Goal: Find specific page/section: Find specific page/section

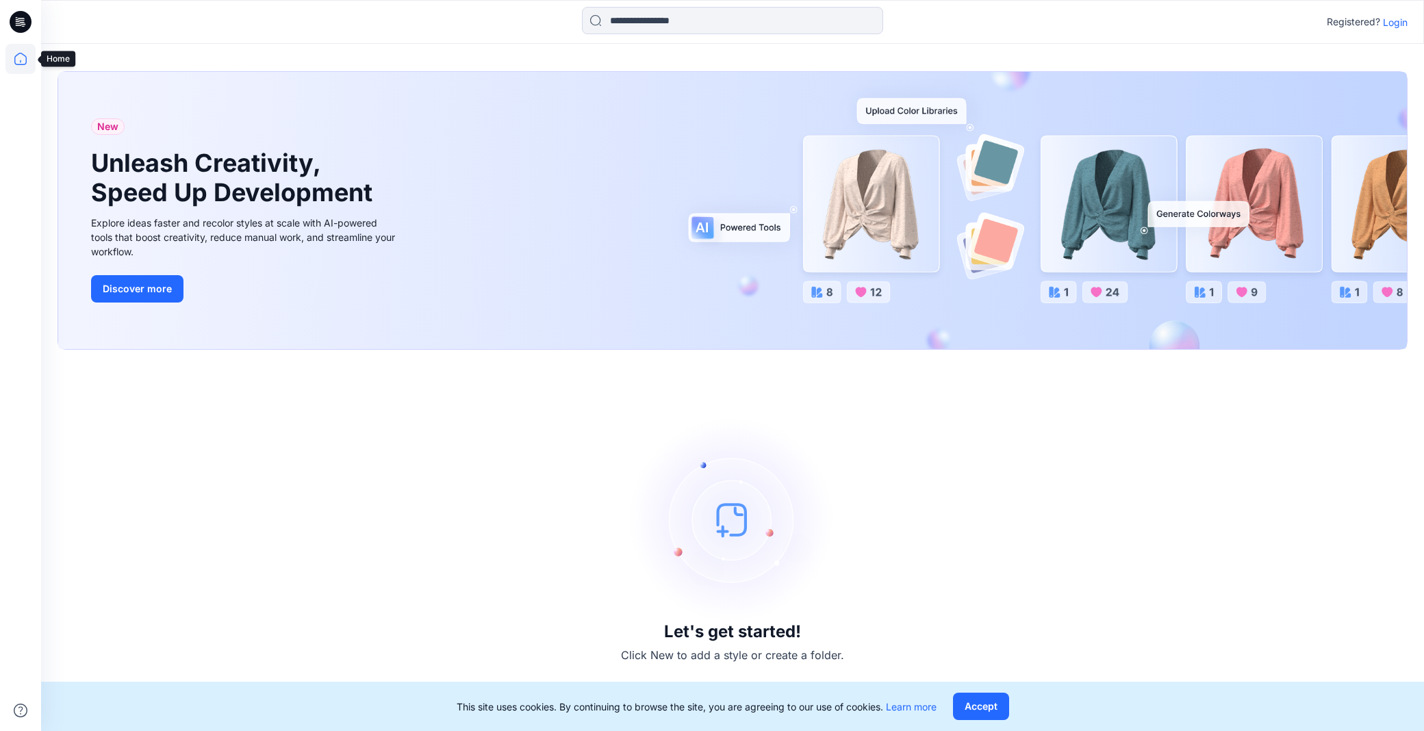
click at [31, 52] on icon at bounding box center [20, 59] width 30 height 30
click at [26, 51] on icon at bounding box center [20, 59] width 30 height 30
click at [29, 64] on icon at bounding box center [20, 59] width 30 height 30
click at [27, 55] on icon at bounding box center [20, 59] width 30 height 30
click at [18, 57] on icon at bounding box center [20, 59] width 30 height 30
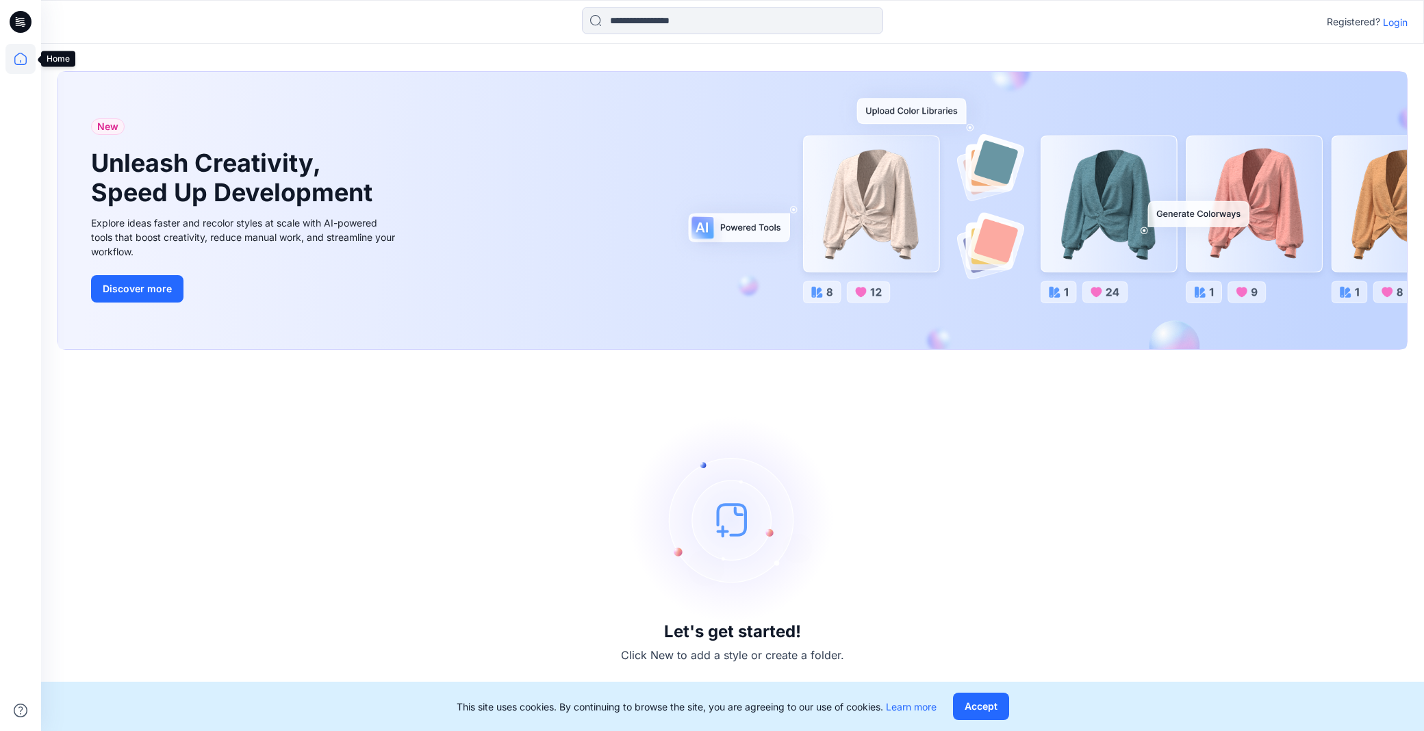
click at [28, 60] on icon at bounding box center [20, 59] width 30 height 30
click at [23, 60] on icon at bounding box center [20, 59] width 30 height 30
click at [18, 64] on icon at bounding box center [20, 59] width 30 height 30
click at [23, 48] on icon at bounding box center [20, 59] width 30 height 30
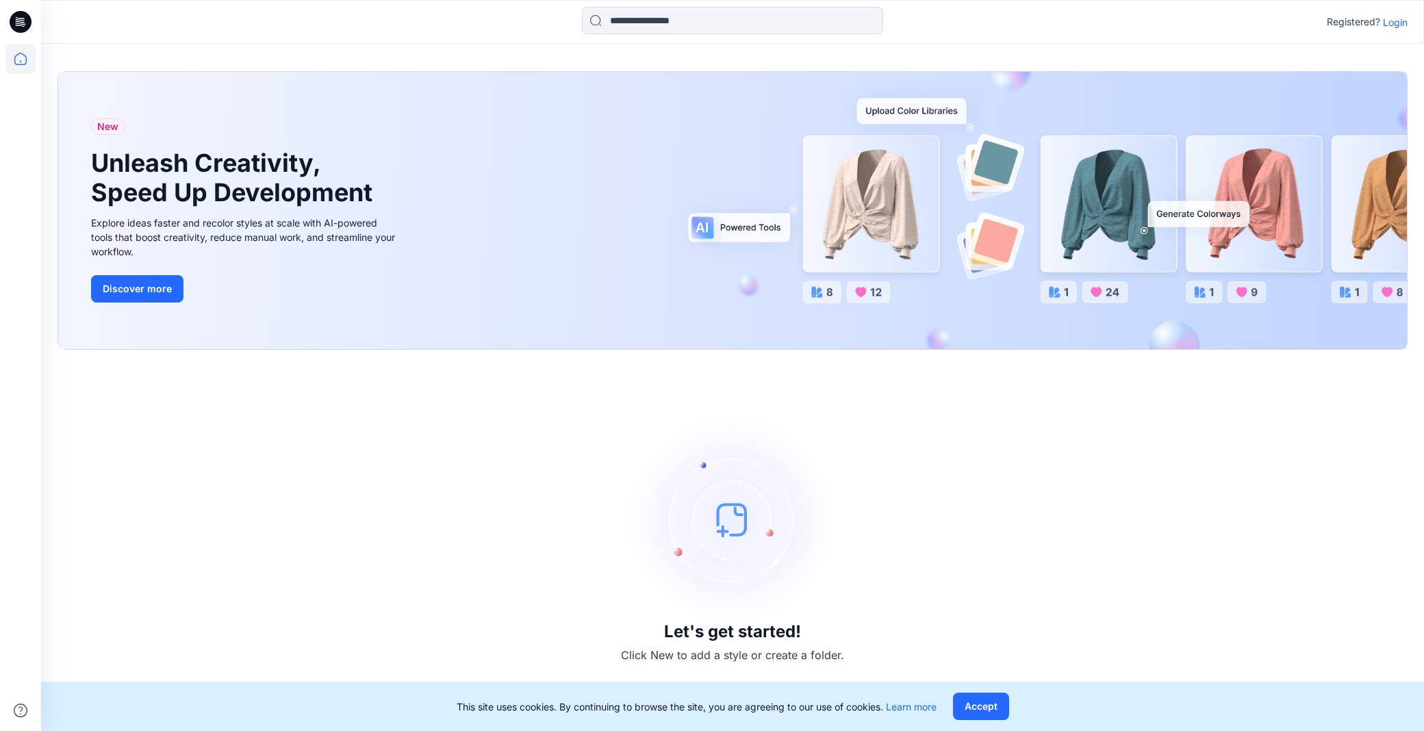
click at [24, 29] on icon at bounding box center [21, 22] width 22 height 22
click at [21, 64] on icon at bounding box center [20, 59] width 12 height 12
click at [1399, 18] on p "Login" at bounding box center [1395, 22] width 25 height 14
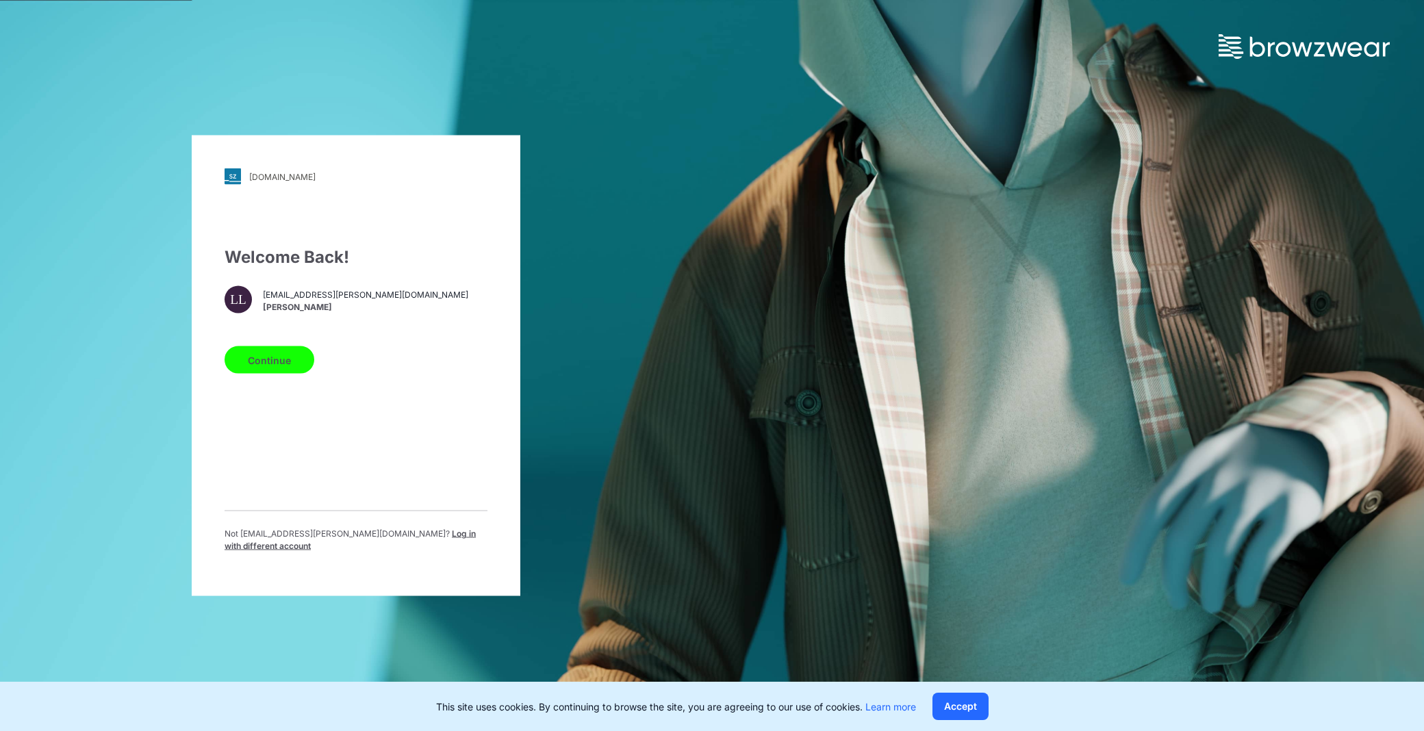
click at [292, 357] on button "Continue" at bounding box center [270, 359] width 90 height 27
click at [268, 374] on button "Continue" at bounding box center [270, 359] width 90 height 27
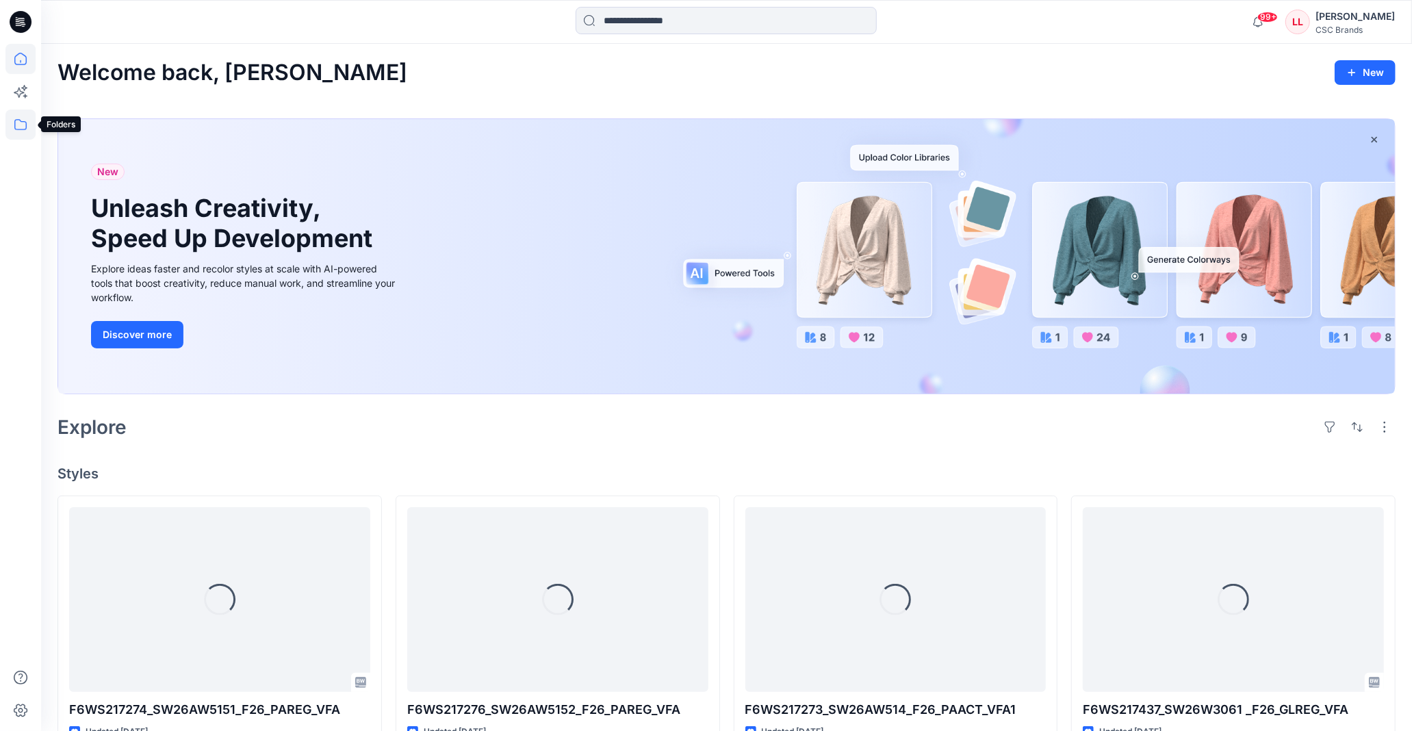
click at [19, 126] on icon at bounding box center [20, 125] width 30 height 30
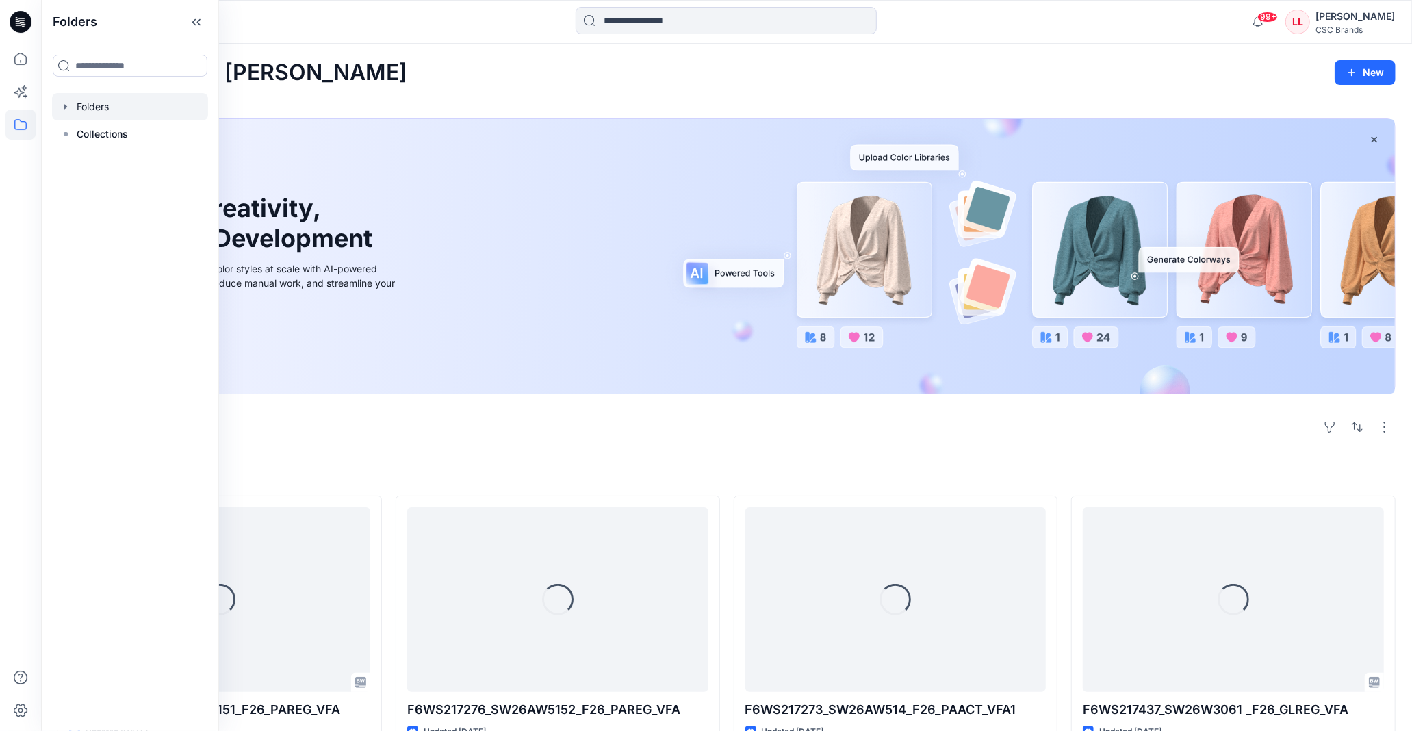
click at [68, 104] on icon "button" at bounding box center [65, 106] width 11 height 11
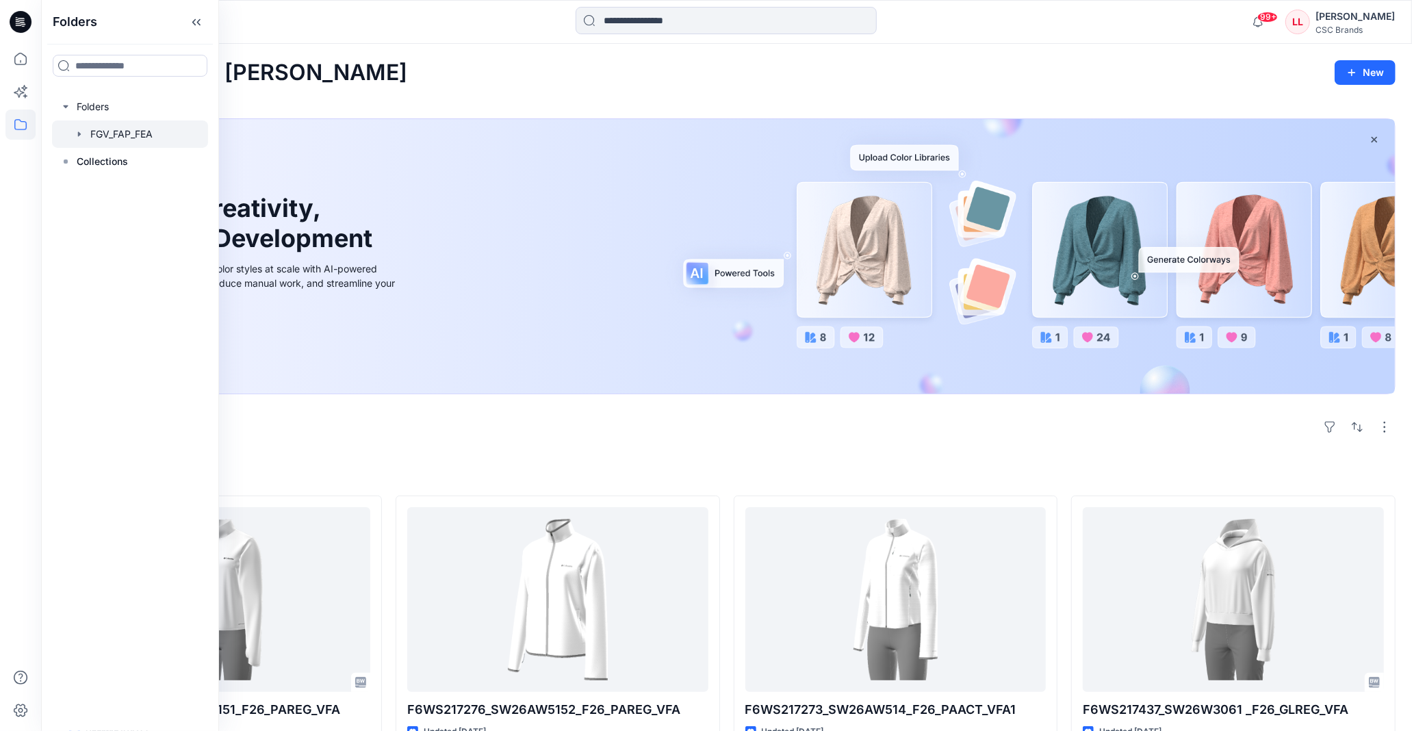
click at [78, 131] on icon "button" at bounding box center [79, 134] width 11 height 11
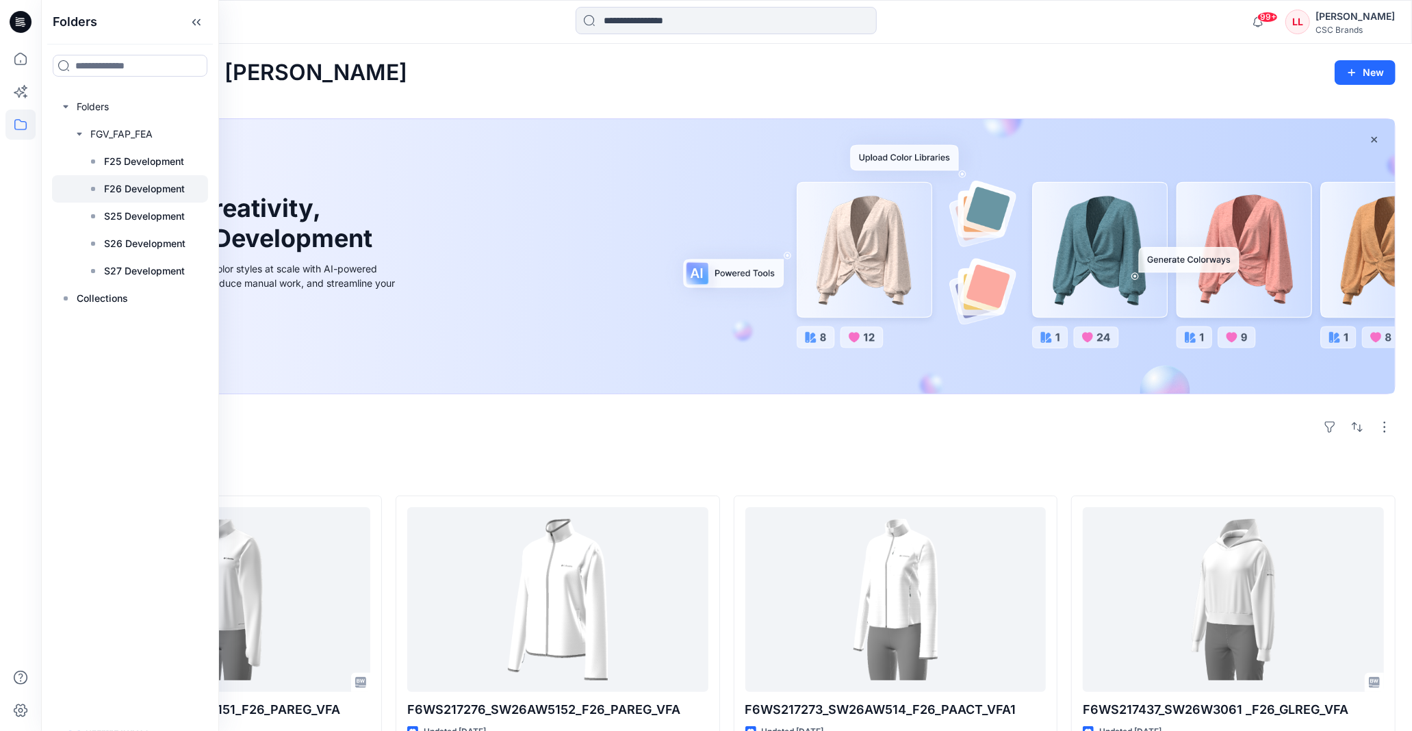
click at [148, 187] on p "F26 Development" at bounding box center [144, 189] width 81 height 16
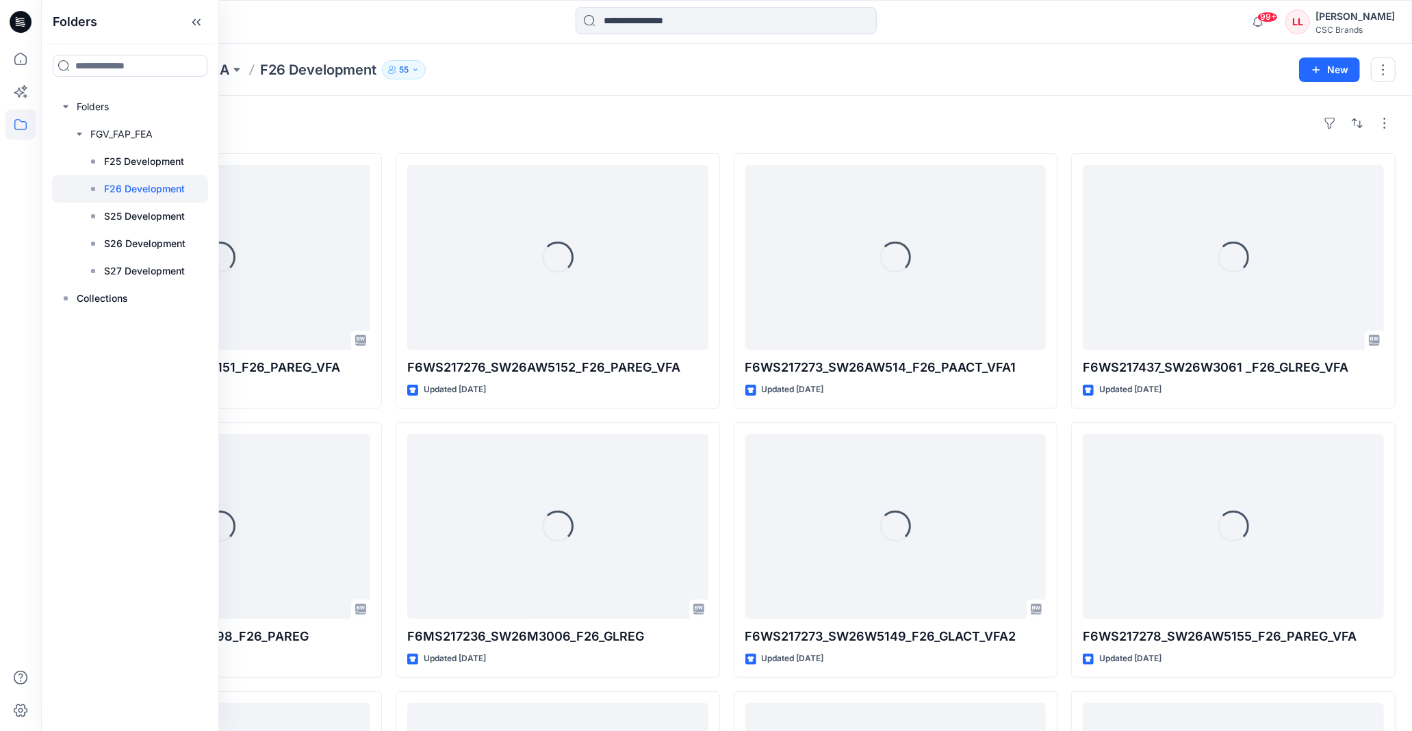
click at [600, 103] on div "Styles Loading... F6WS217274_SW26AW5151_F26_PAREG_VFA Updated 3 days ago Loadin…" at bounding box center [726, 554] width 1371 height 917
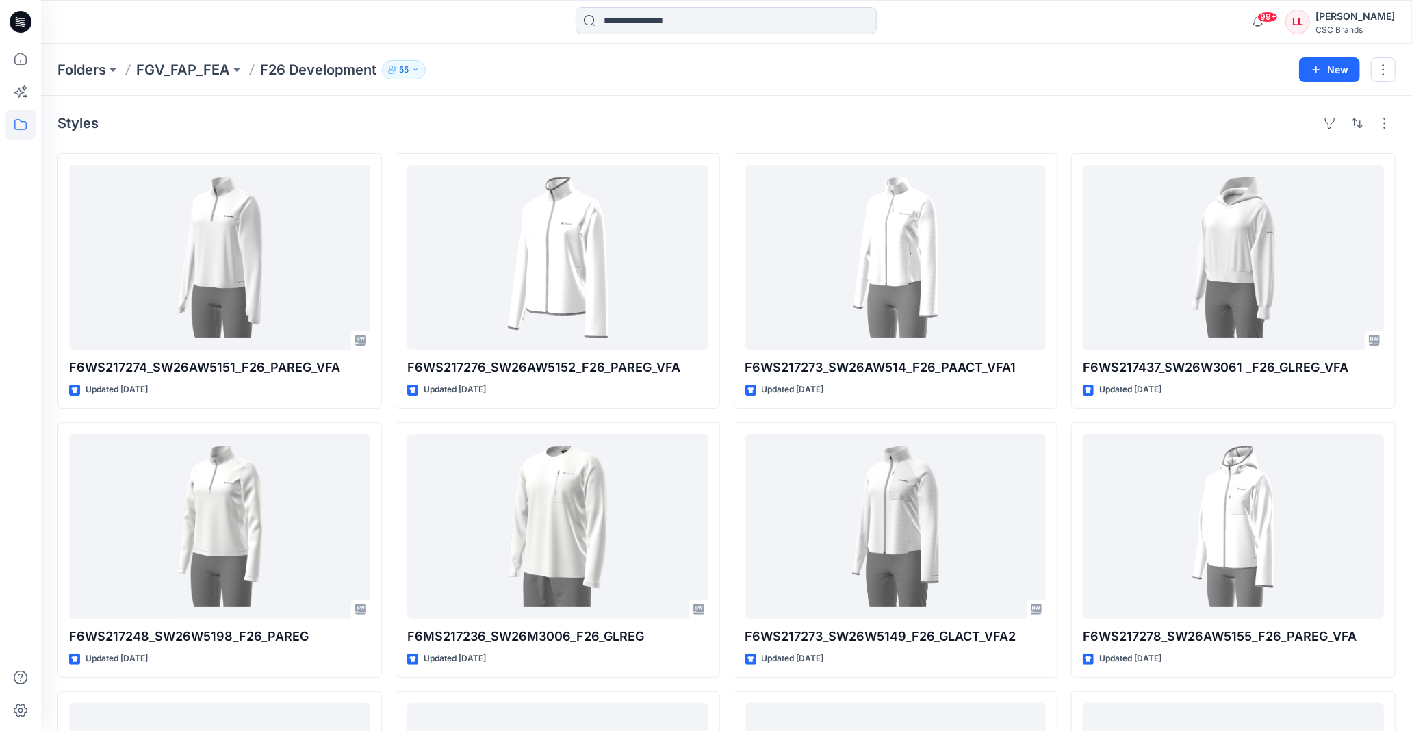
click at [505, 62] on div "Folders FGV_FAP_FEA F26 Development 55" at bounding box center [674, 69] width 1232 height 19
click at [603, 36] on div at bounding box center [726, 22] width 301 height 30
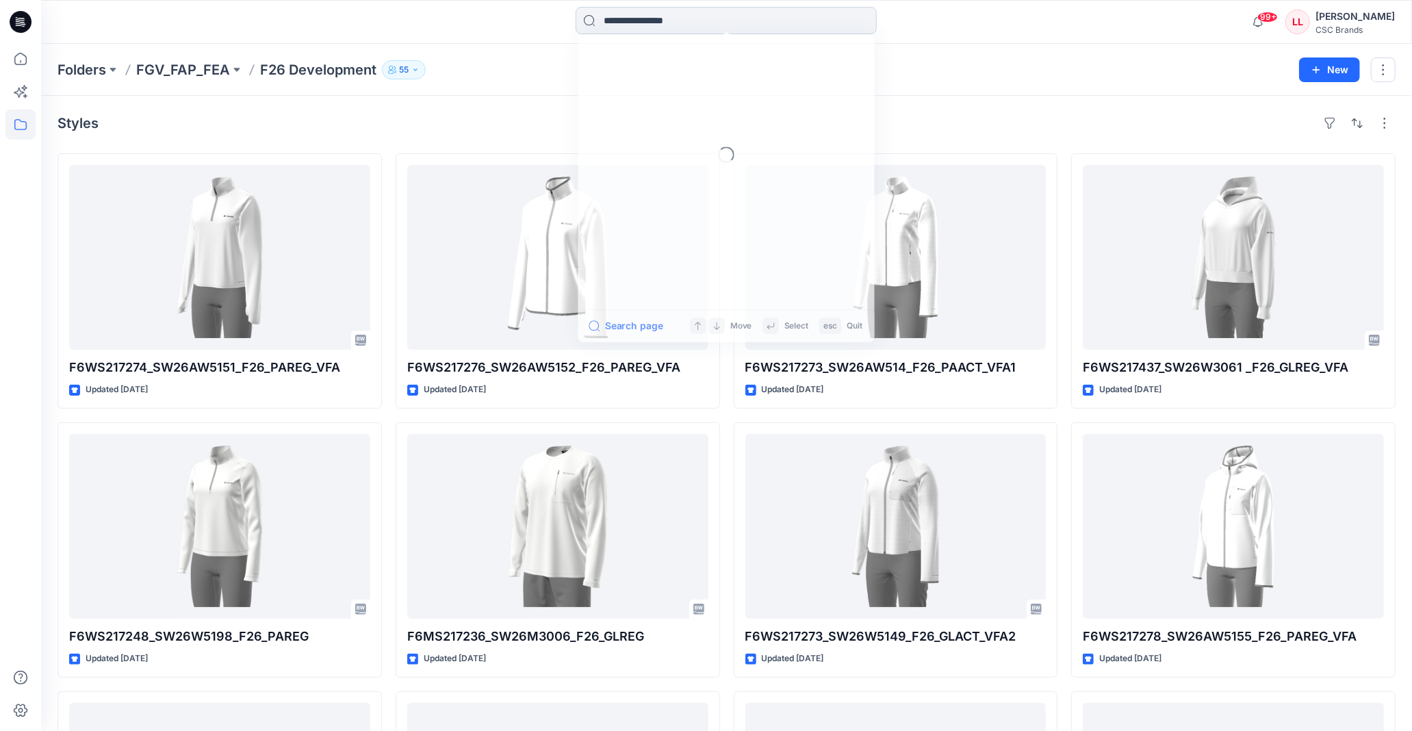
click at [624, 18] on input at bounding box center [726, 20] width 301 height 27
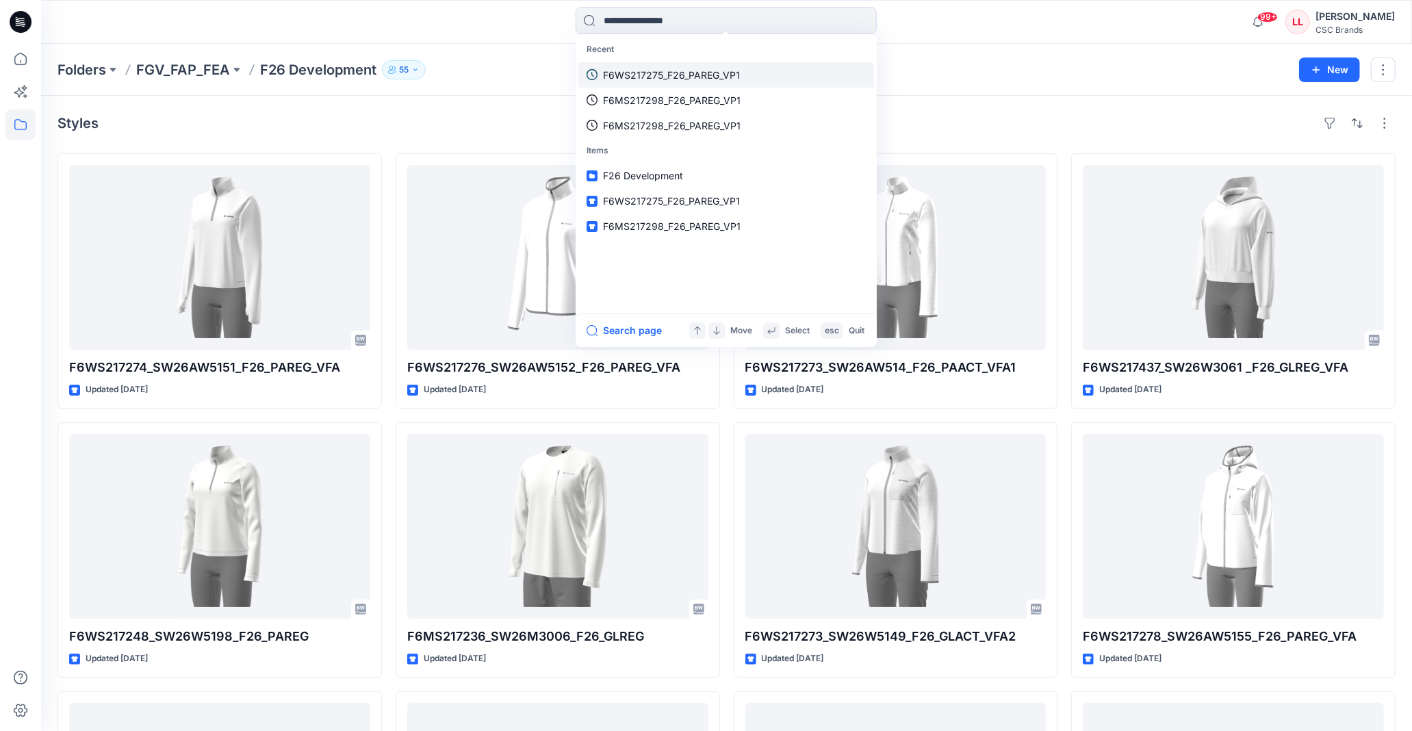
click at [646, 73] on p "F6WS217275_F26_PAREG_VP1" at bounding box center [671, 75] width 137 height 14
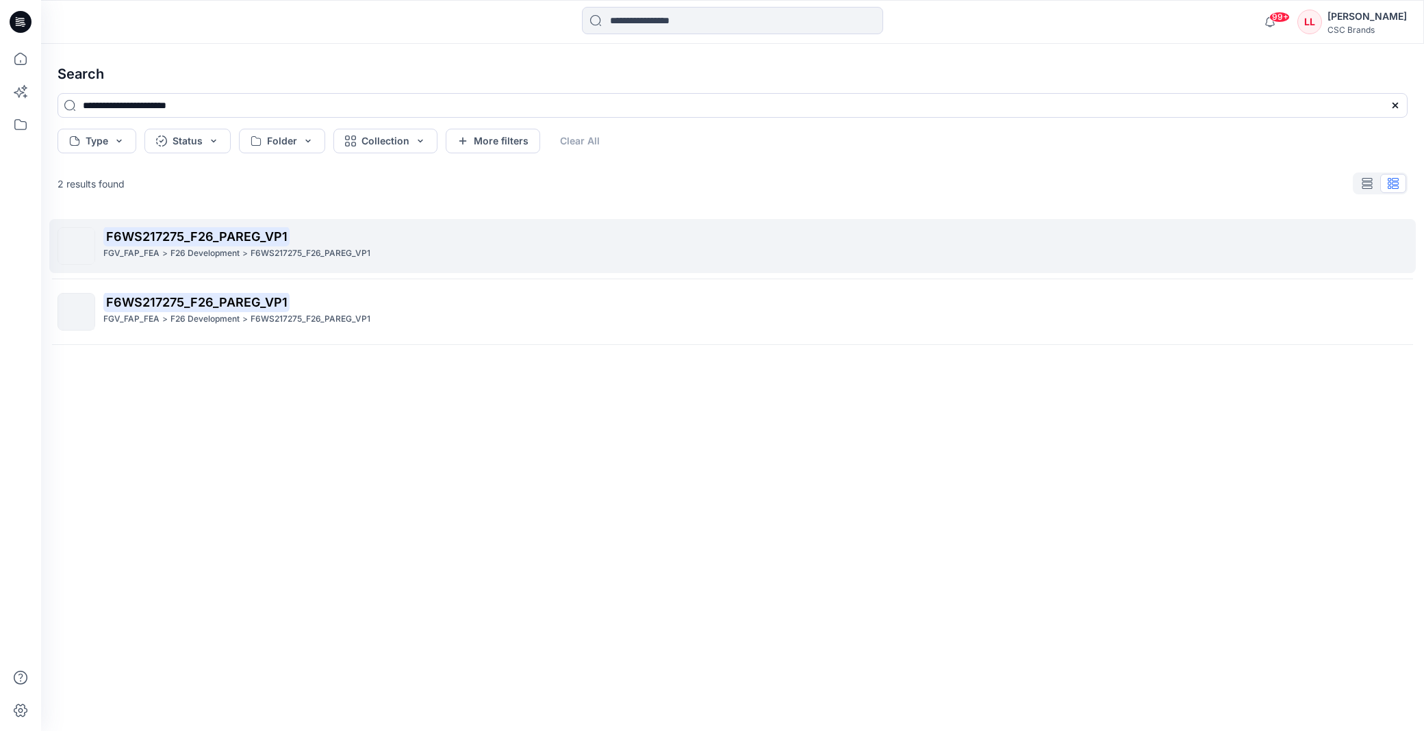
click at [255, 234] on mark "F6WS217275_F26_PAREG_VP1" at bounding box center [196, 236] width 186 height 19
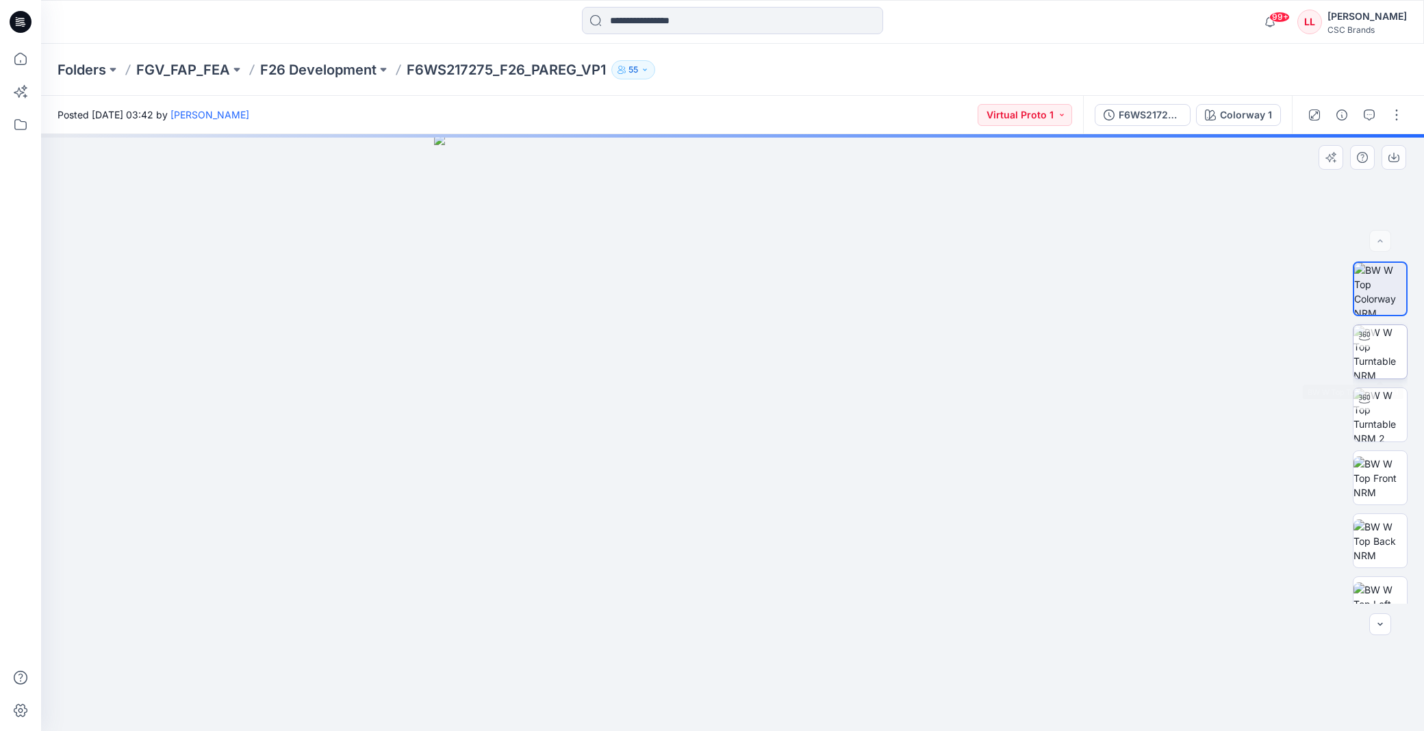
click at [1390, 344] on img at bounding box center [1380, 351] width 53 height 53
drag, startPoint x: 827, startPoint y: 715, endPoint x: 655, endPoint y: 717, distance: 171.9
click at [655, 717] on div at bounding box center [732, 432] width 1383 height 597
